Goal: Task Accomplishment & Management: Manage account settings

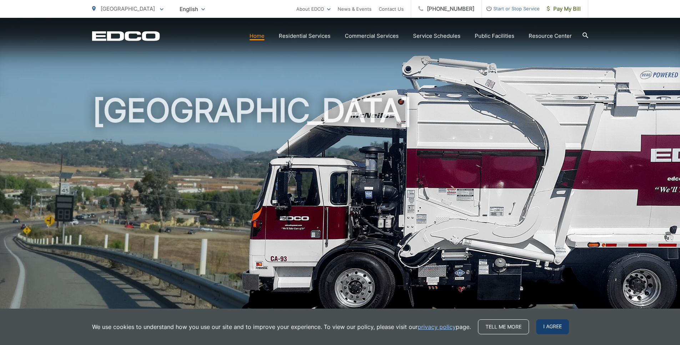
click at [556, 327] on span "I agree" at bounding box center [552, 327] width 33 height 15
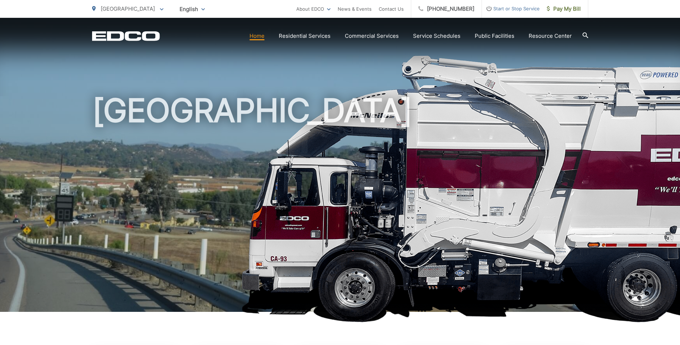
scroll to position [119, 0]
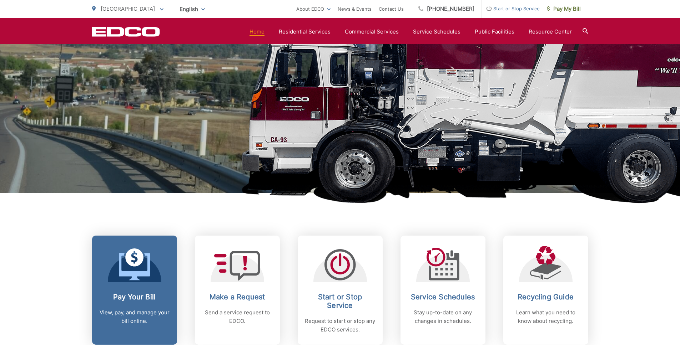
click at [137, 263] on icon at bounding box center [134, 258] width 18 height 18
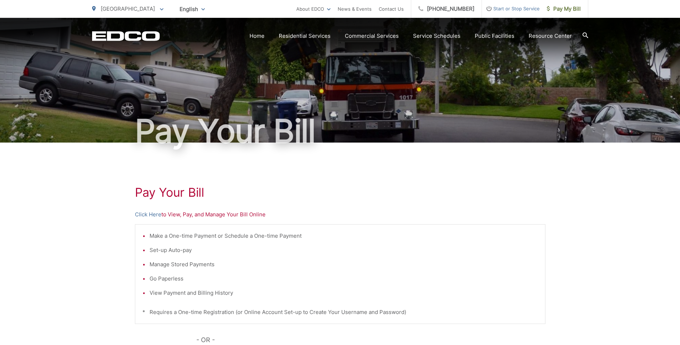
click at [203, 213] on p "Click Here to View, Pay, and Manage Your Bill Online" at bounding box center [340, 215] width 410 height 9
click at [146, 215] on link "Click Here" at bounding box center [148, 215] width 26 height 9
